Goal: Go to known website: Go to known website

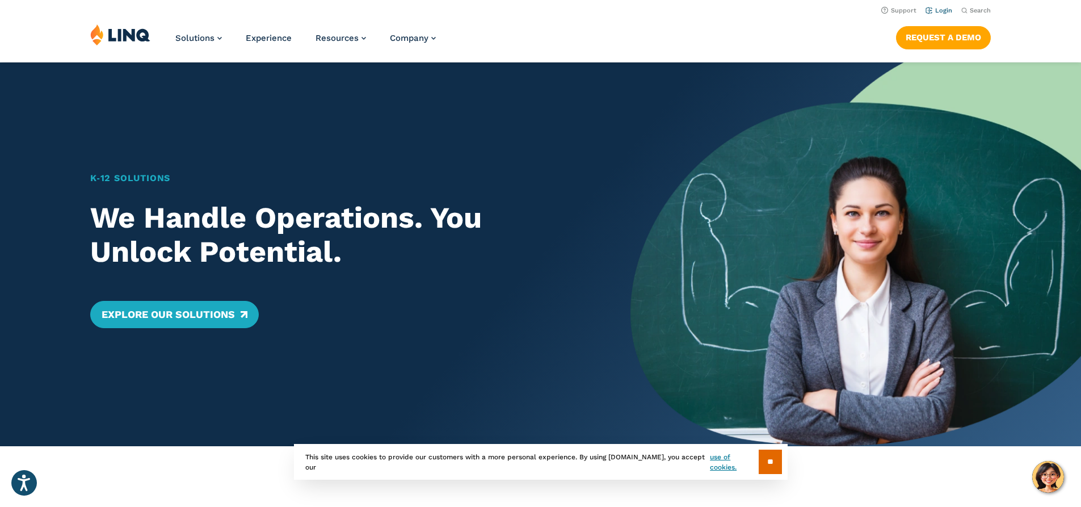
click at [940, 10] on link "Login" at bounding box center [938, 10] width 27 height 7
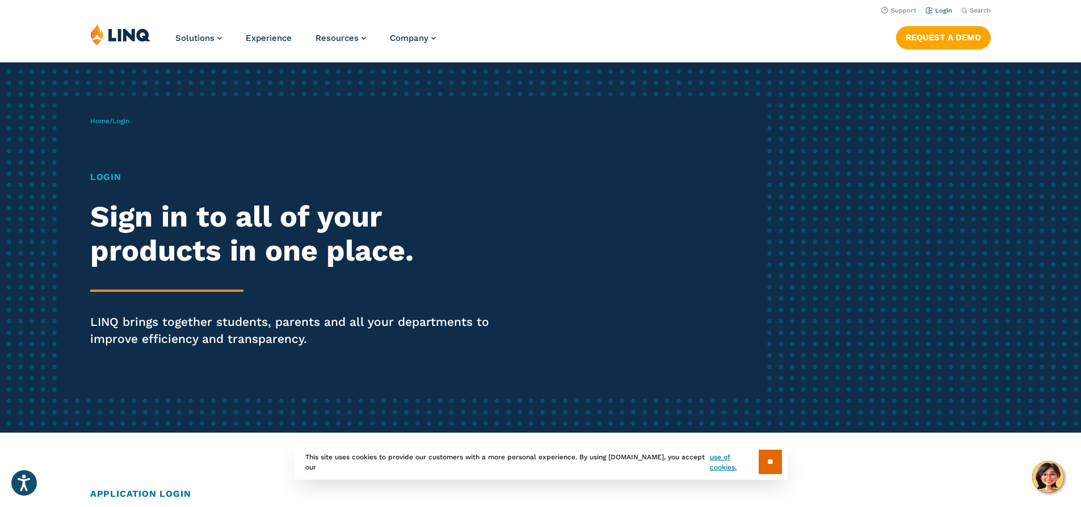
click at [942, 11] on link "Login" at bounding box center [938, 10] width 27 height 7
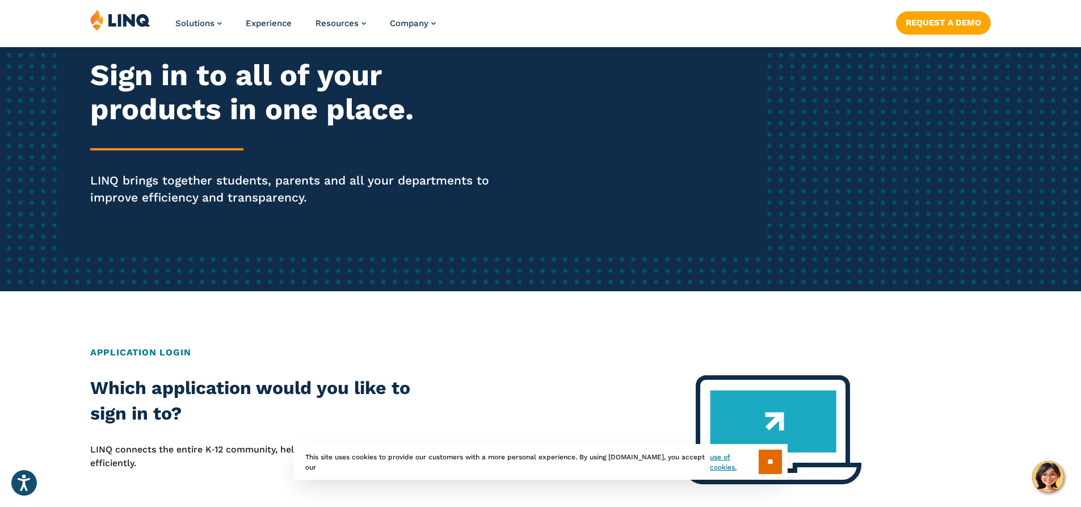
scroll to position [227, 0]
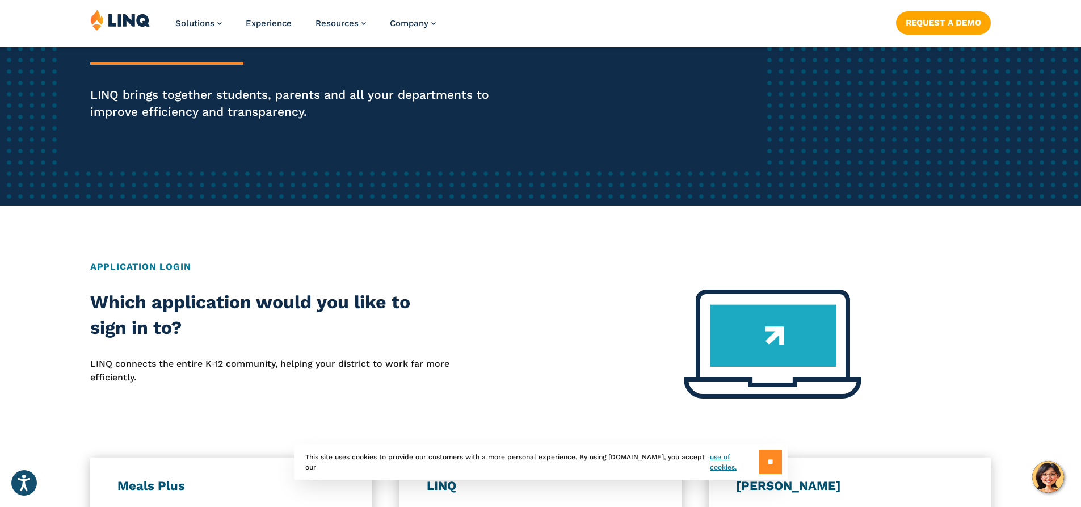
click at [768, 453] on input "**" at bounding box center [770, 461] width 23 height 24
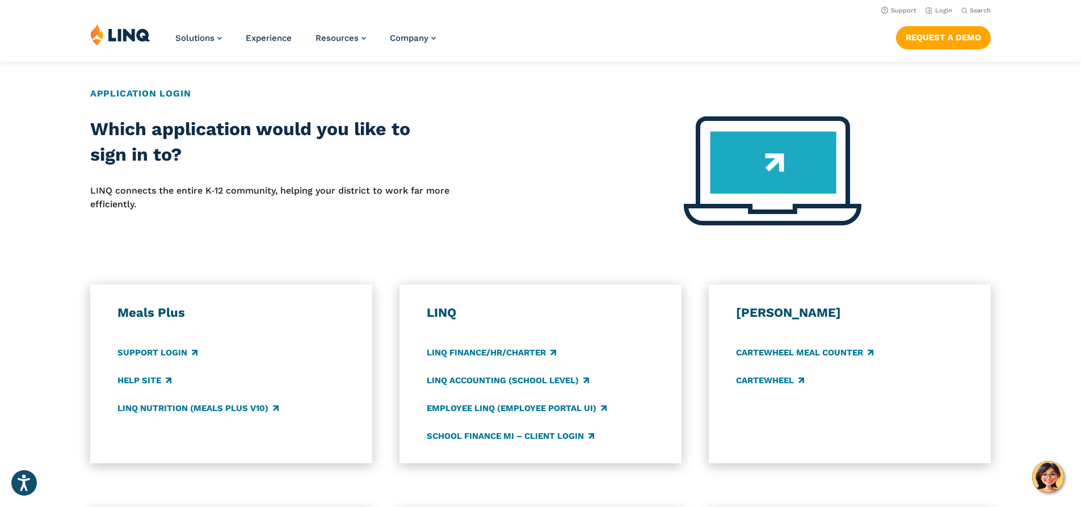
scroll to position [397, 0]
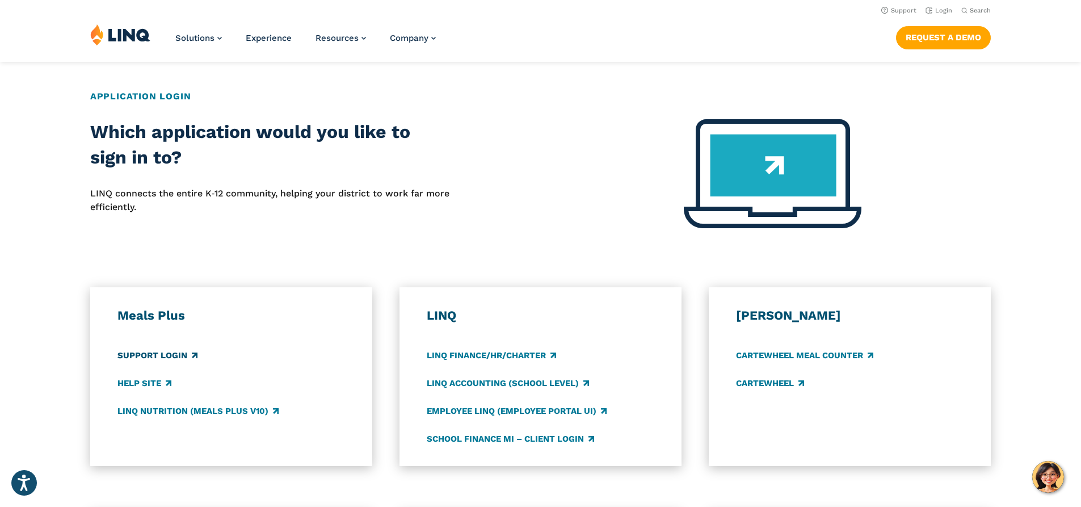
click at [176, 355] on link "Support Login" at bounding box center [157, 355] width 80 height 12
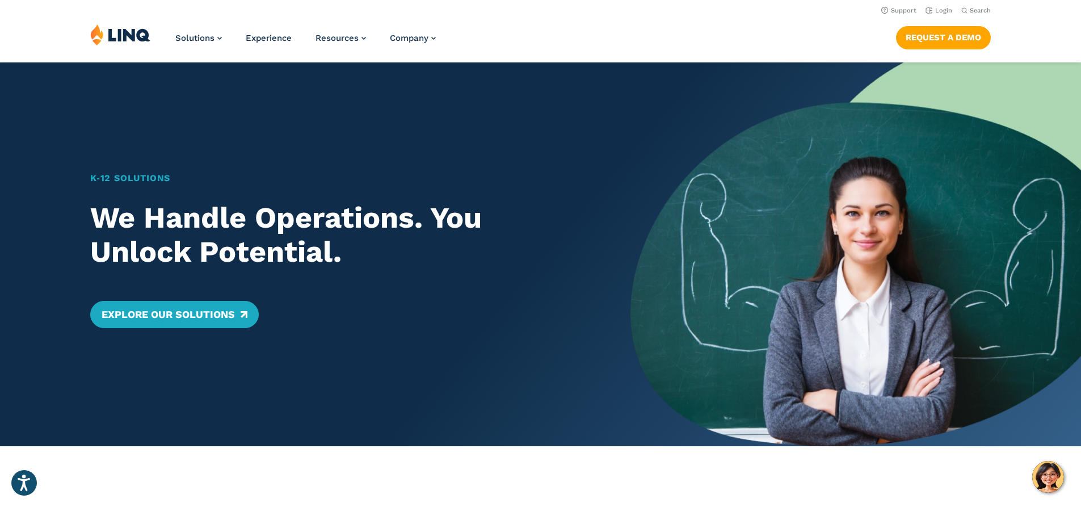
click at [138, 33] on img at bounding box center [120, 35] width 60 height 22
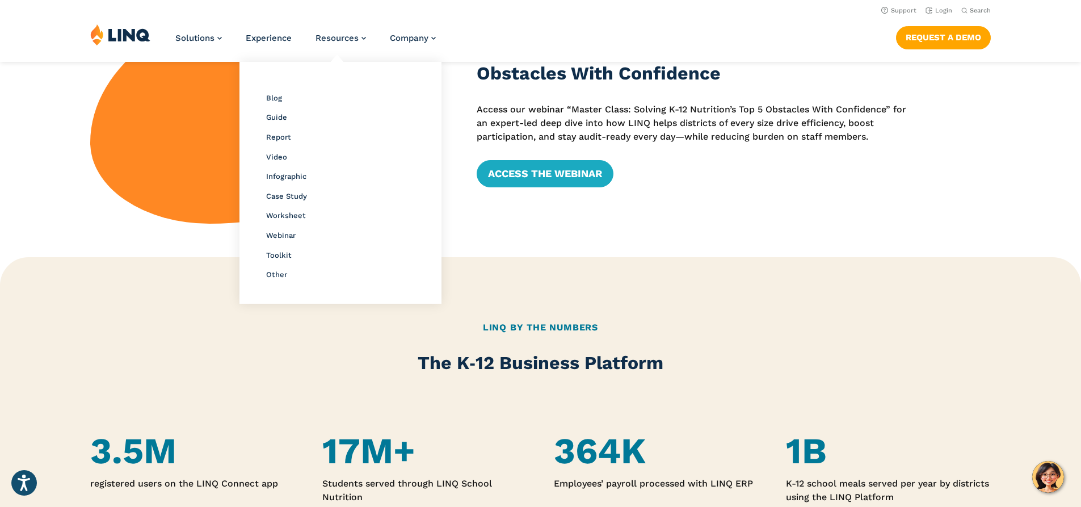
scroll to position [113, 0]
